Goal: Use online tool/utility

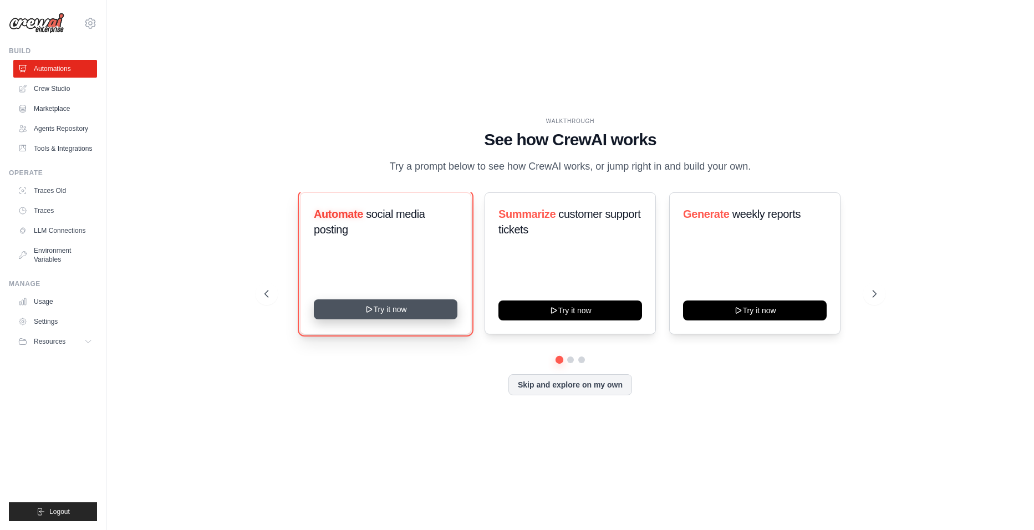
click at [432, 307] on button "Try it now" at bounding box center [386, 309] width 144 height 20
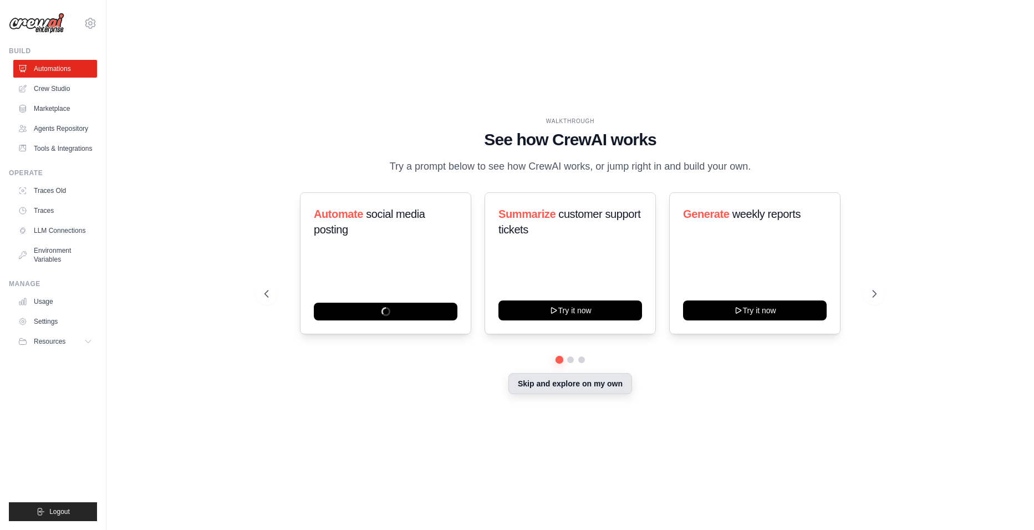
click at [558, 392] on button "Skip and explore on my own" at bounding box center [570, 383] width 124 height 21
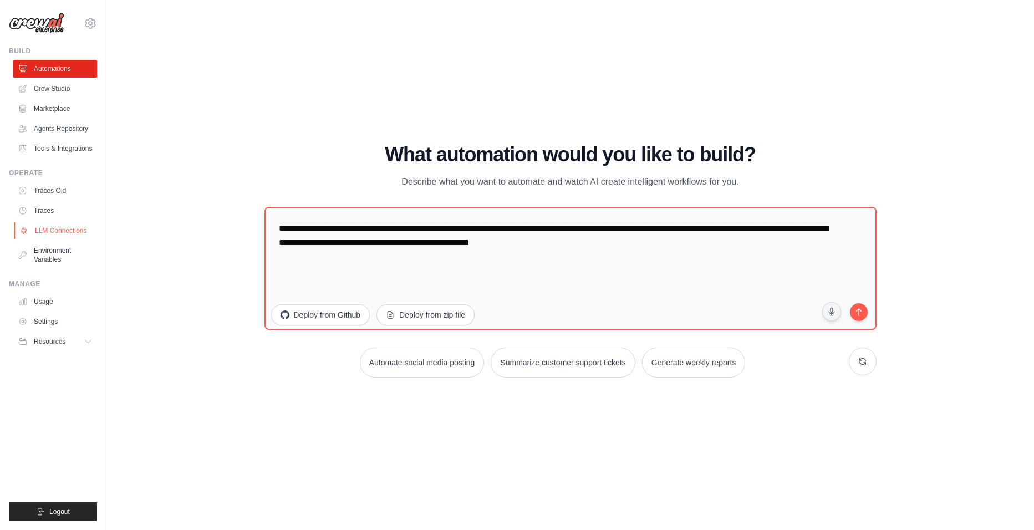
click at [72, 233] on link "LLM Connections" at bounding box center [56, 231] width 84 height 18
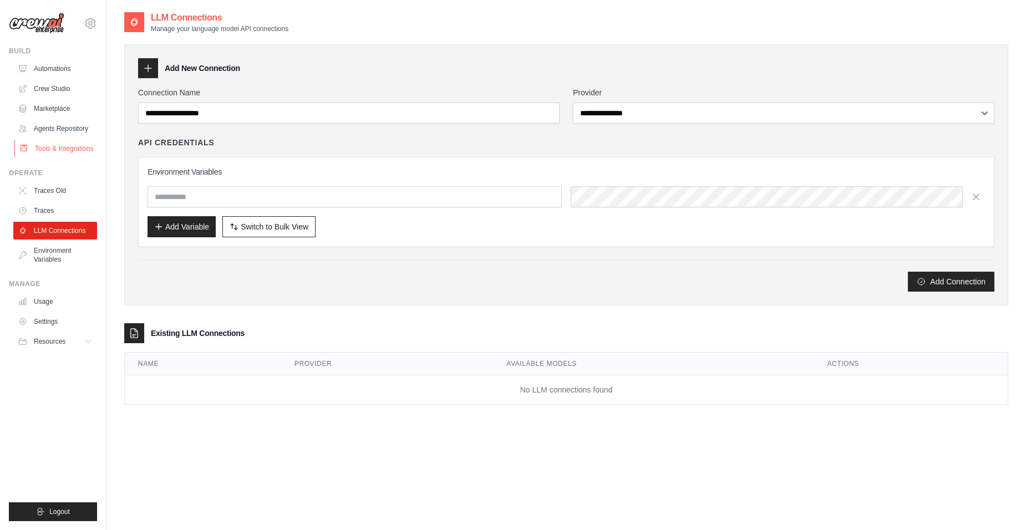
click at [72, 152] on link "Tools & Integrations" at bounding box center [56, 149] width 84 height 18
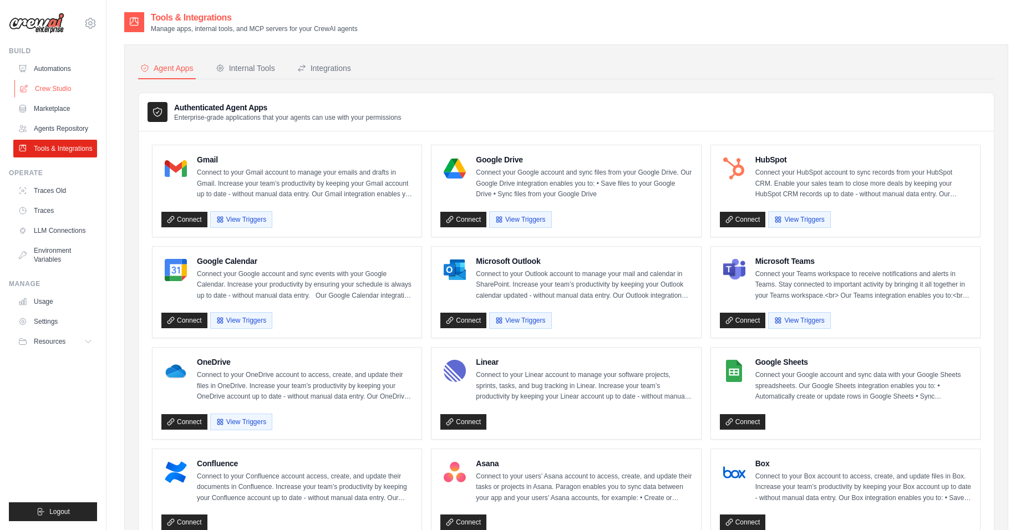
click at [40, 92] on link "Crew Studio" at bounding box center [56, 89] width 84 height 18
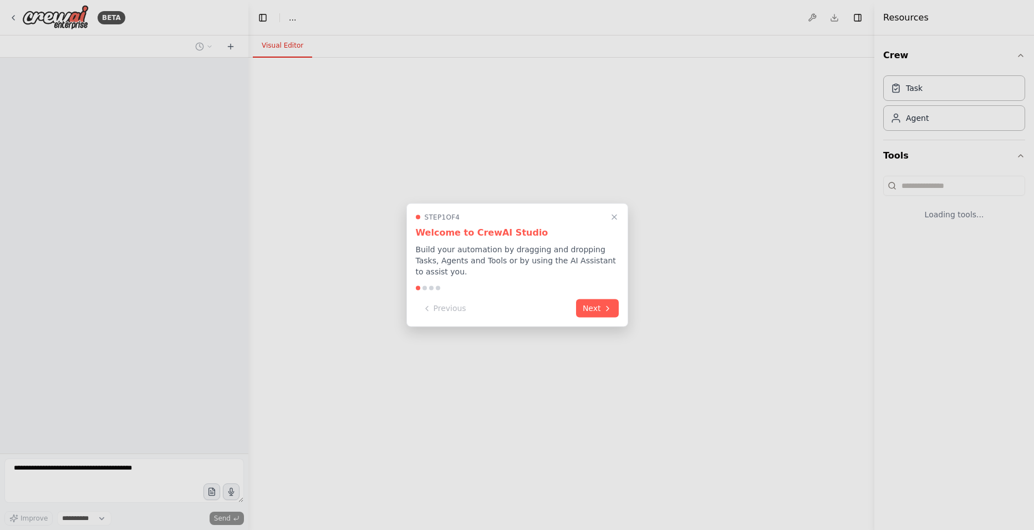
select select "****"
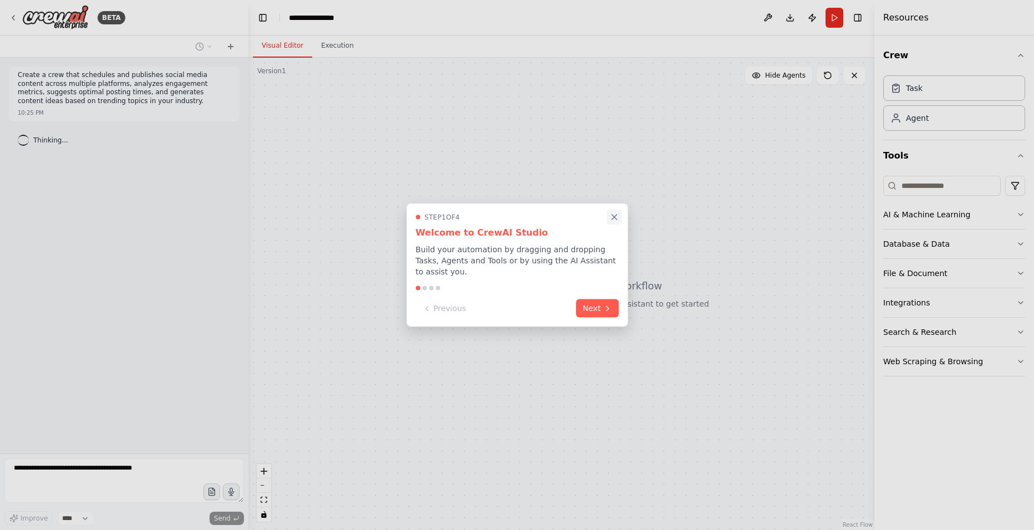
click at [615, 220] on icon "Close walkthrough" at bounding box center [614, 217] width 5 height 5
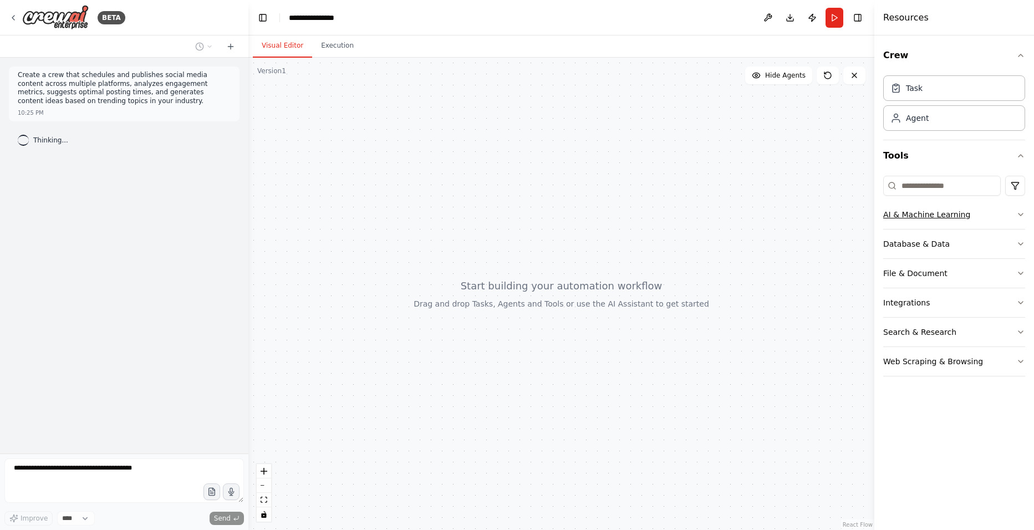
click at [950, 224] on button "AI & Machine Learning" at bounding box center [954, 214] width 142 height 29
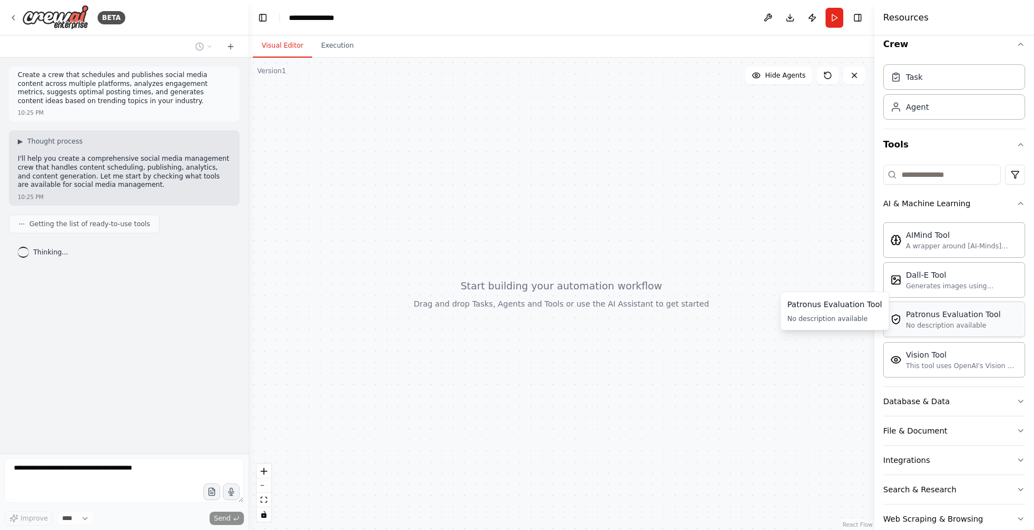
scroll to position [33, 0]
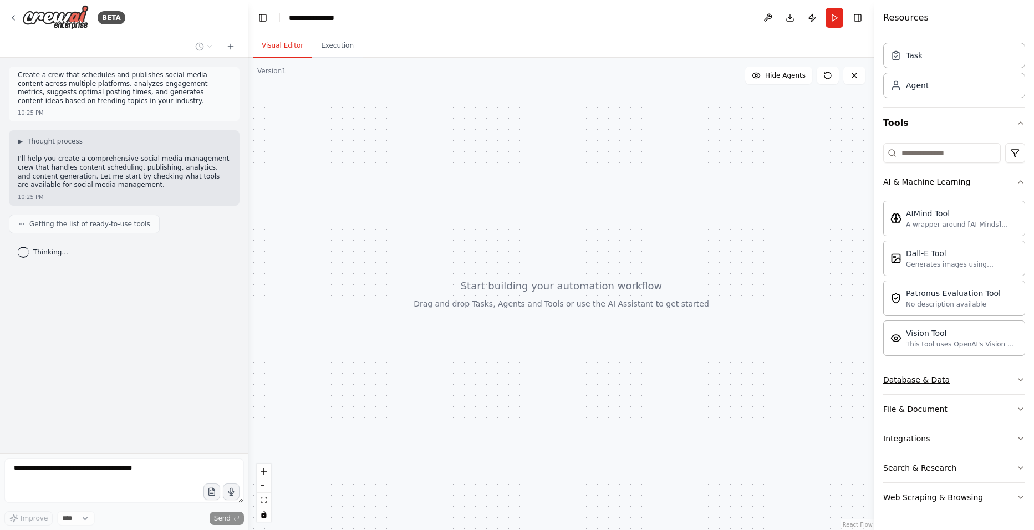
click at [954, 387] on button "Database & Data" at bounding box center [954, 379] width 142 height 29
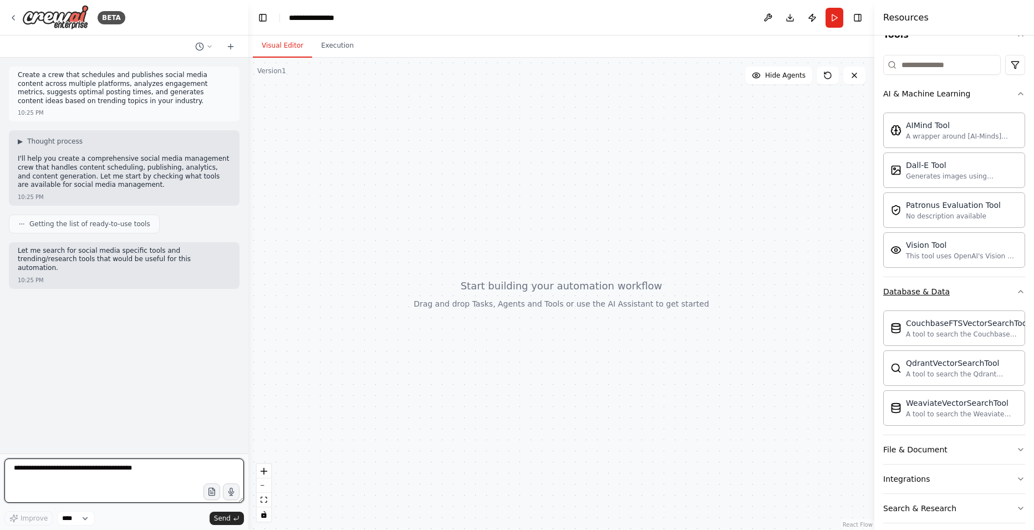
scroll to position [161, 0]
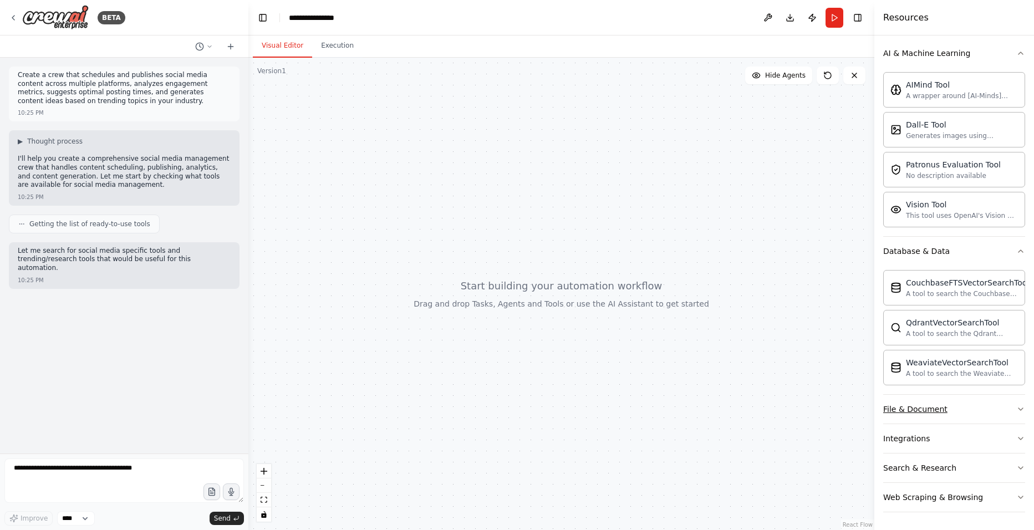
click at [945, 406] on button "File & Document" at bounding box center [954, 409] width 142 height 29
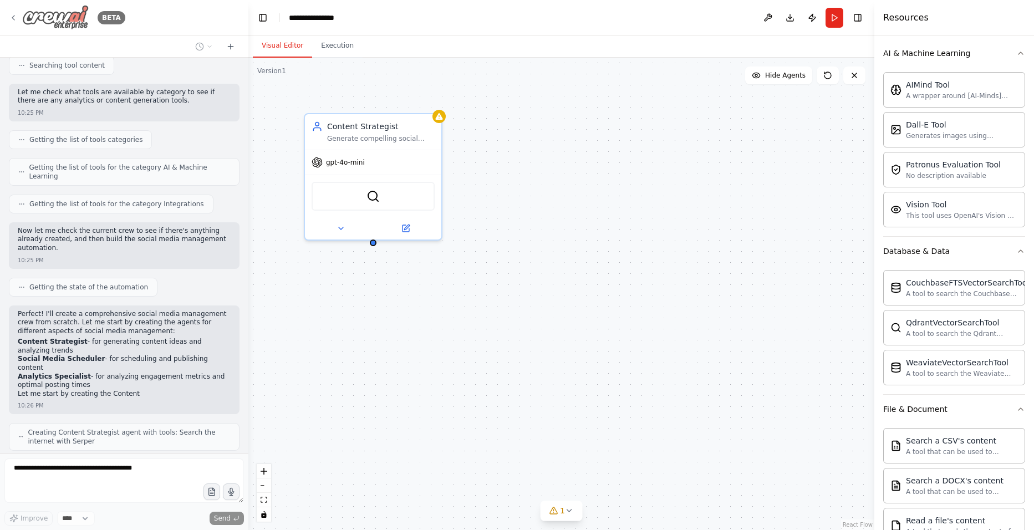
scroll to position [306, 0]
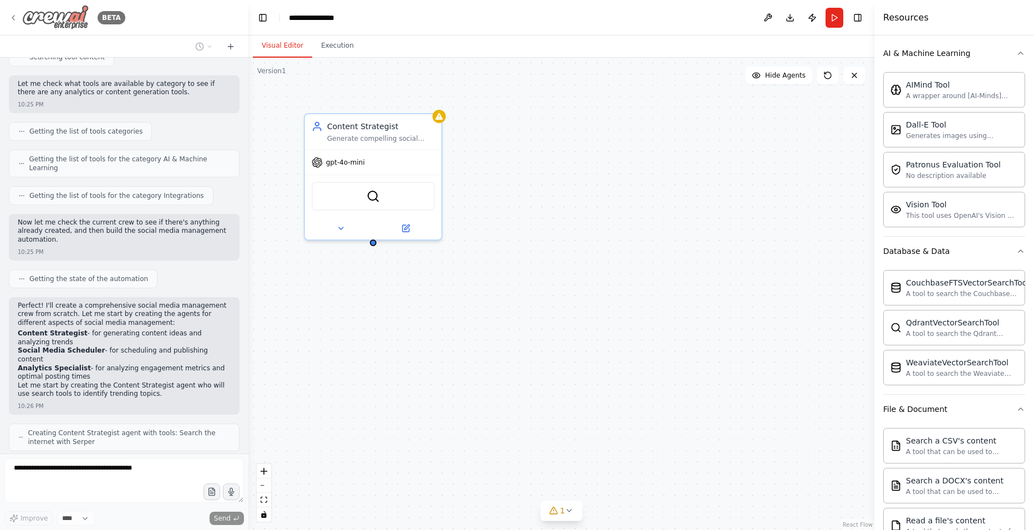
click at [15, 23] on div "BETA" at bounding box center [67, 17] width 116 height 25
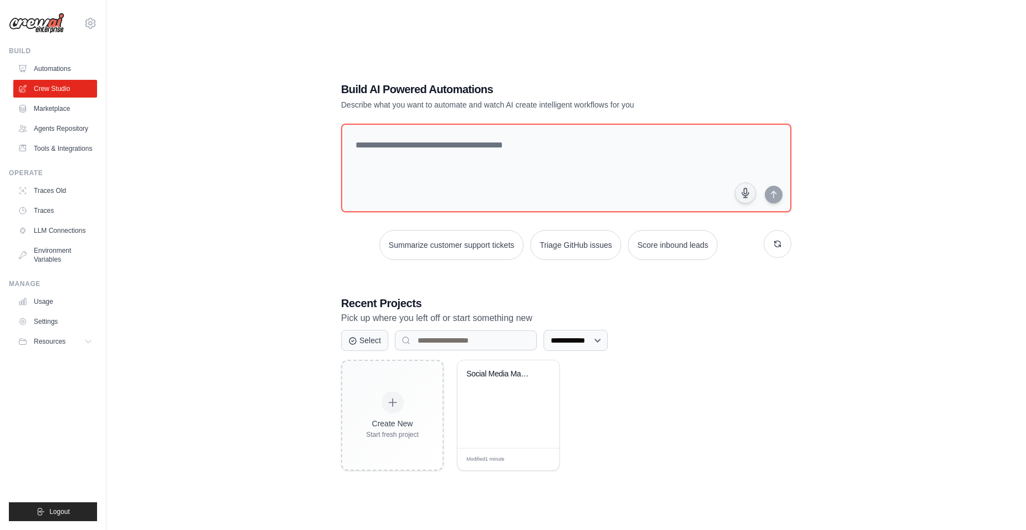
click at [638, 419] on div "Create New Start fresh project Social Media Management & Analytics... Modified …" at bounding box center [566, 415] width 450 height 111
